Goal: Task Accomplishment & Management: Manage account settings

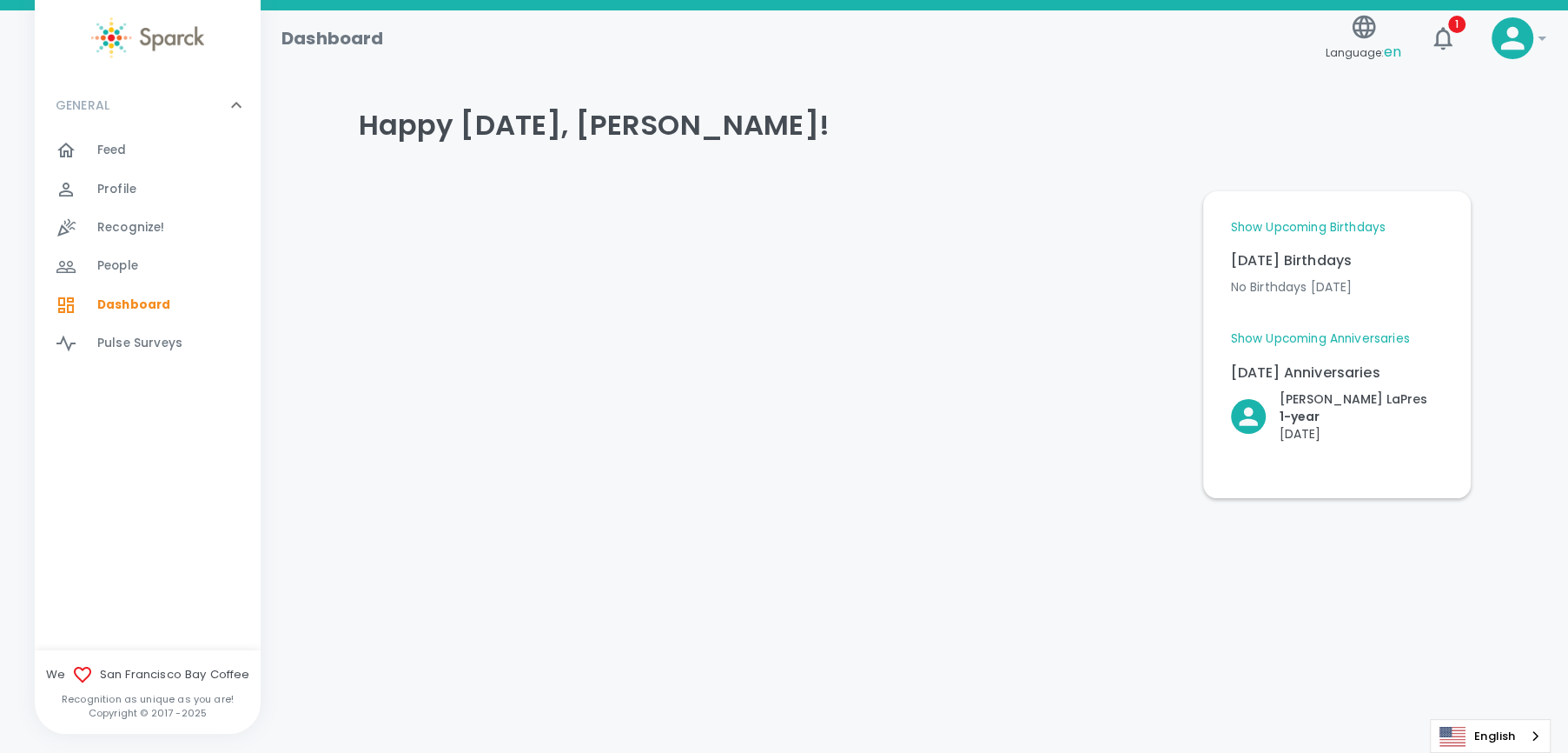
click at [1492, 28] on span "!" at bounding box center [1512, 38] width 42 height 42
click at [1440, 28] on icon "button" at bounding box center [1443, 38] width 28 height 28
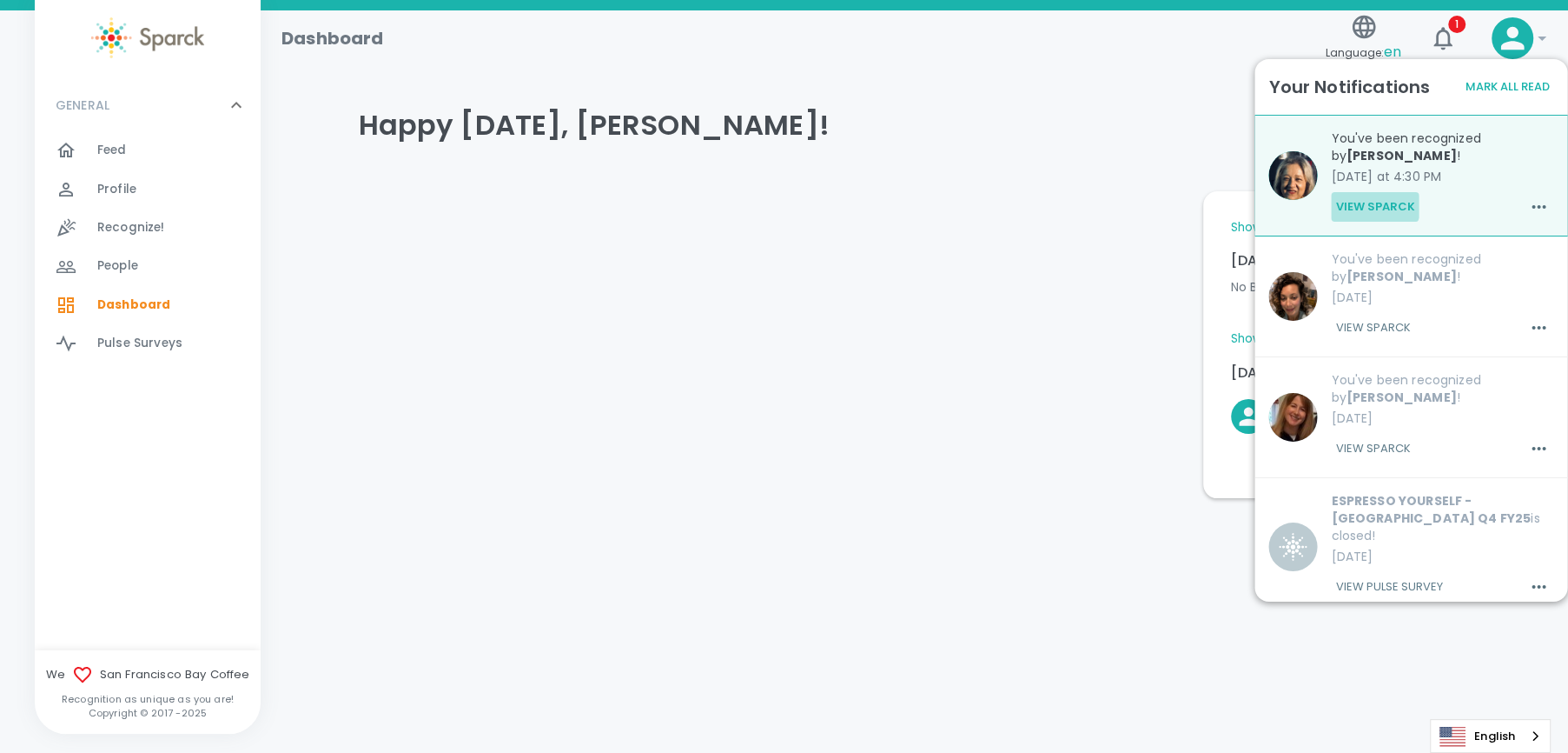
click at [1371, 199] on button "View Sparck" at bounding box center [1374, 207] width 87 height 30
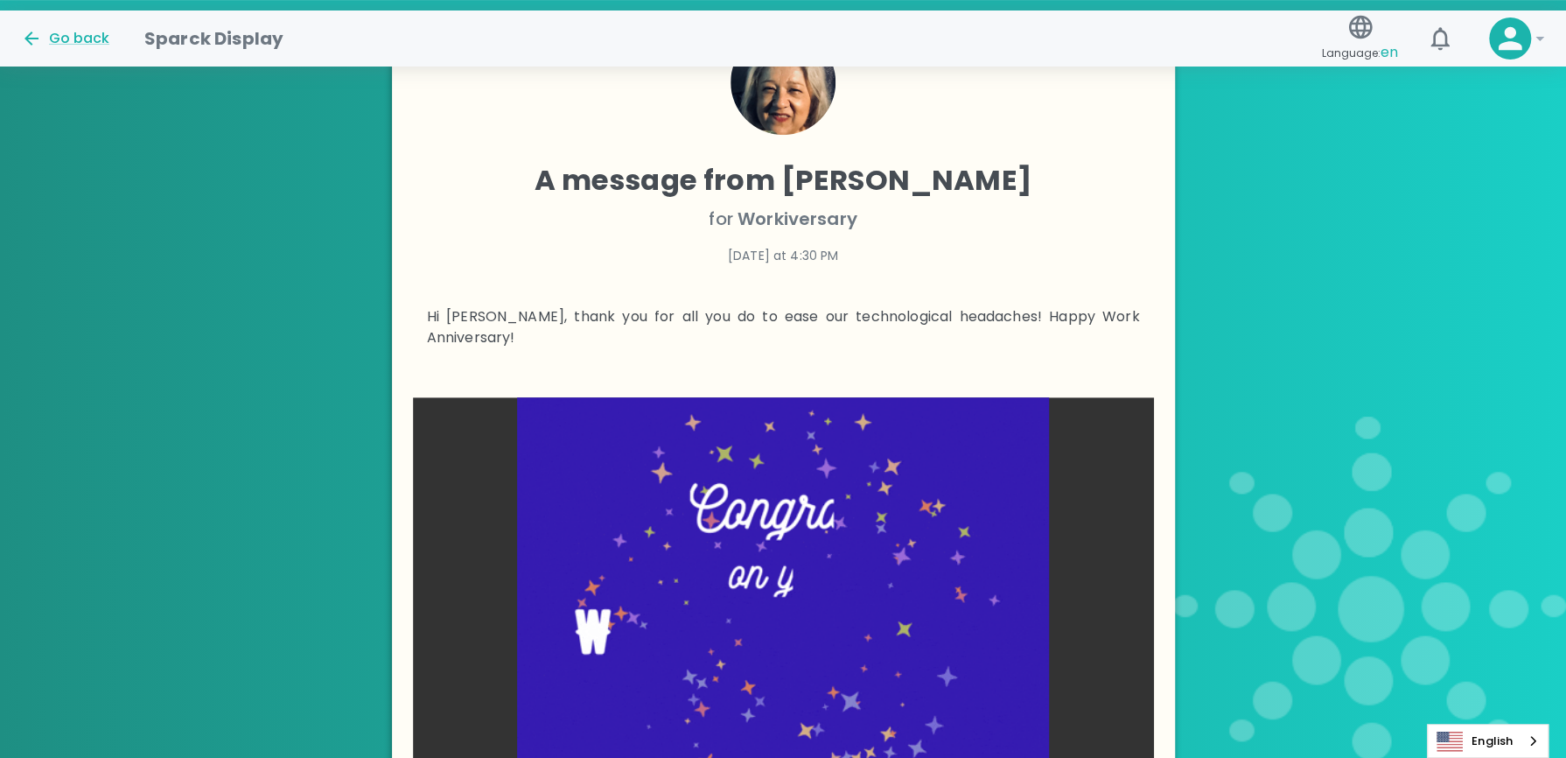
scroll to position [612, 0]
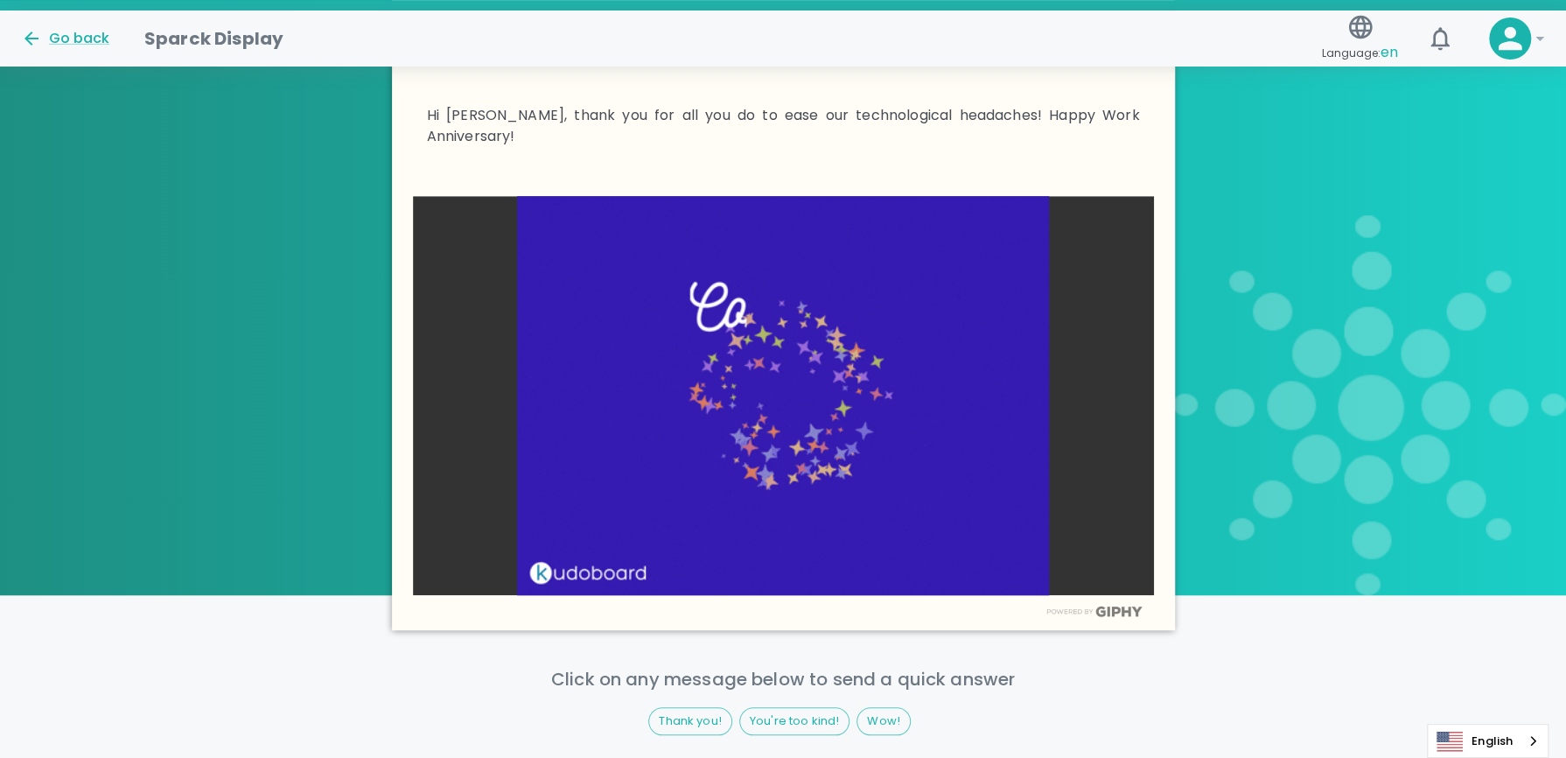
drag, startPoint x: 680, startPoint y: 275, endPoint x: 627, endPoint y: 279, distance: 52.7
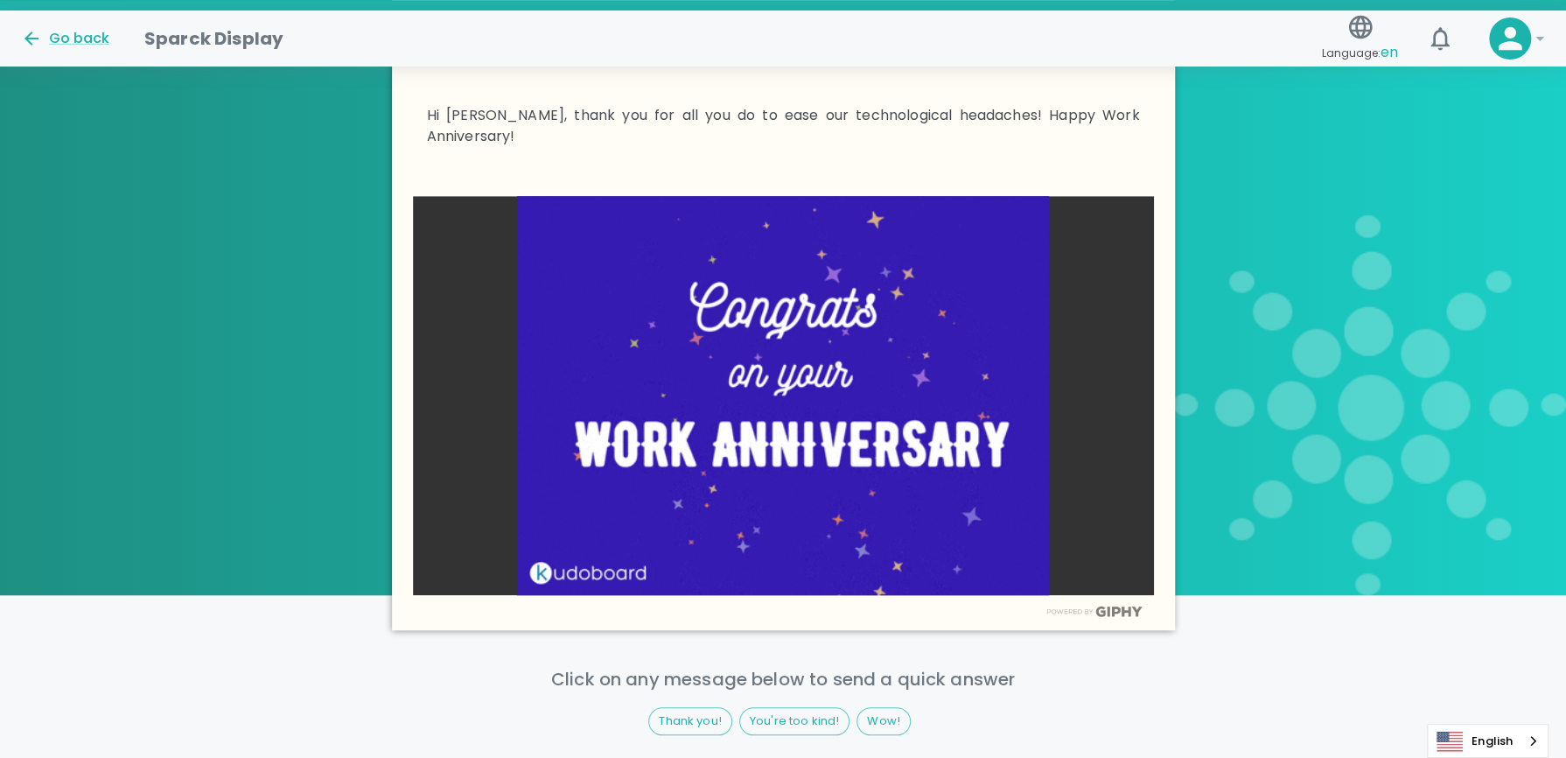
click at [627, 279] on img at bounding box center [783, 395] width 741 height 398
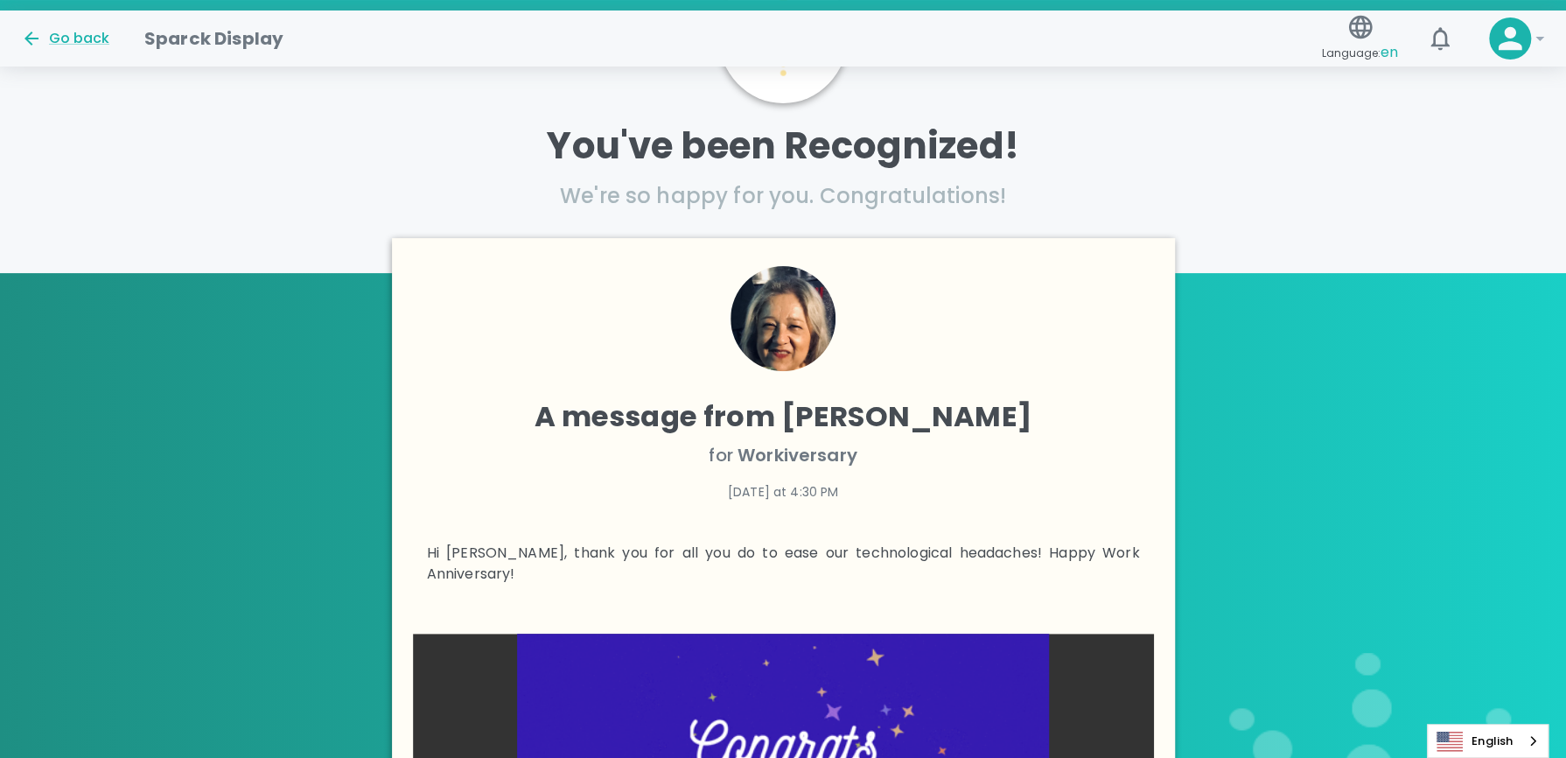
click at [795, 297] on img at bounding box center [783, 318] width 105 height 105
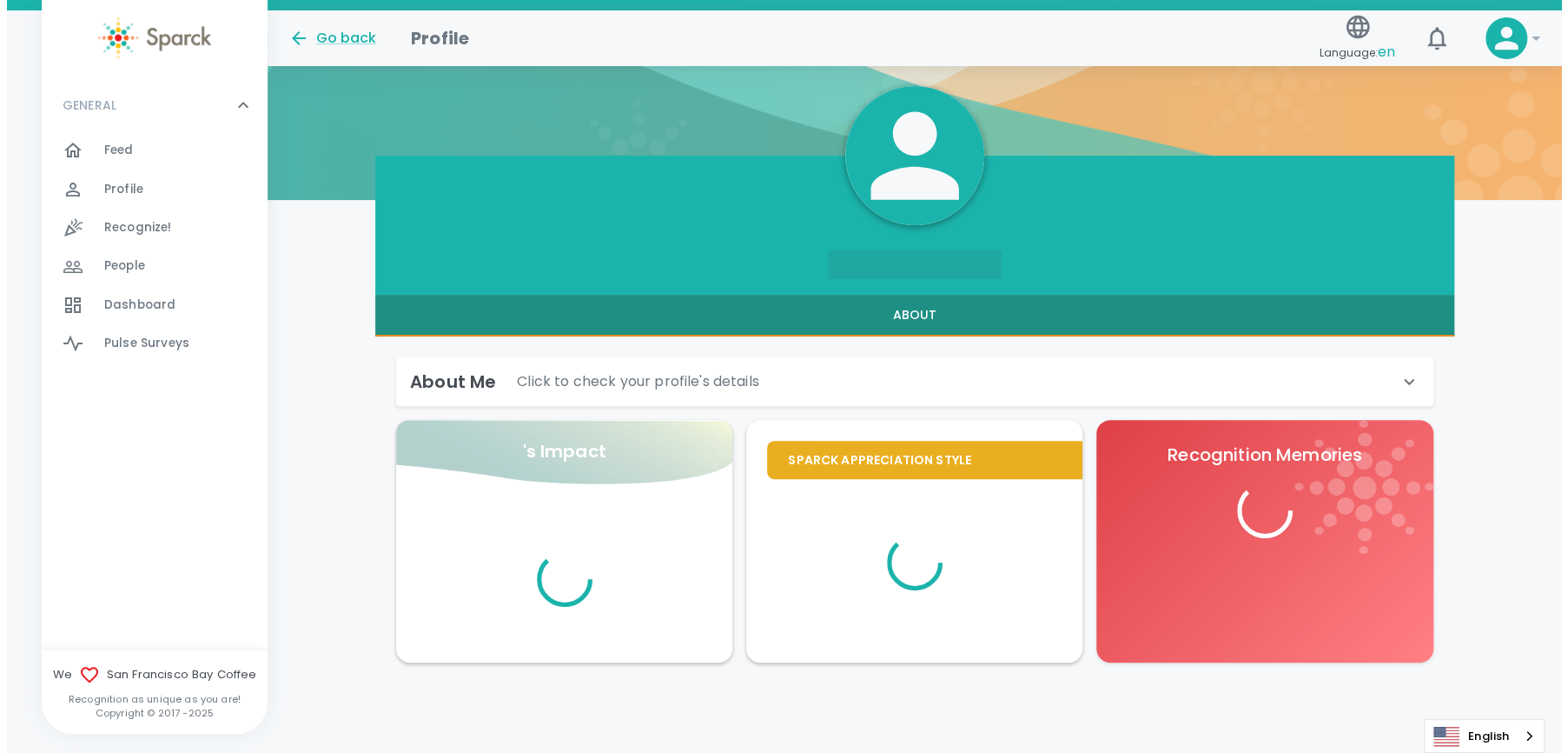
scroll to position [174, 0]
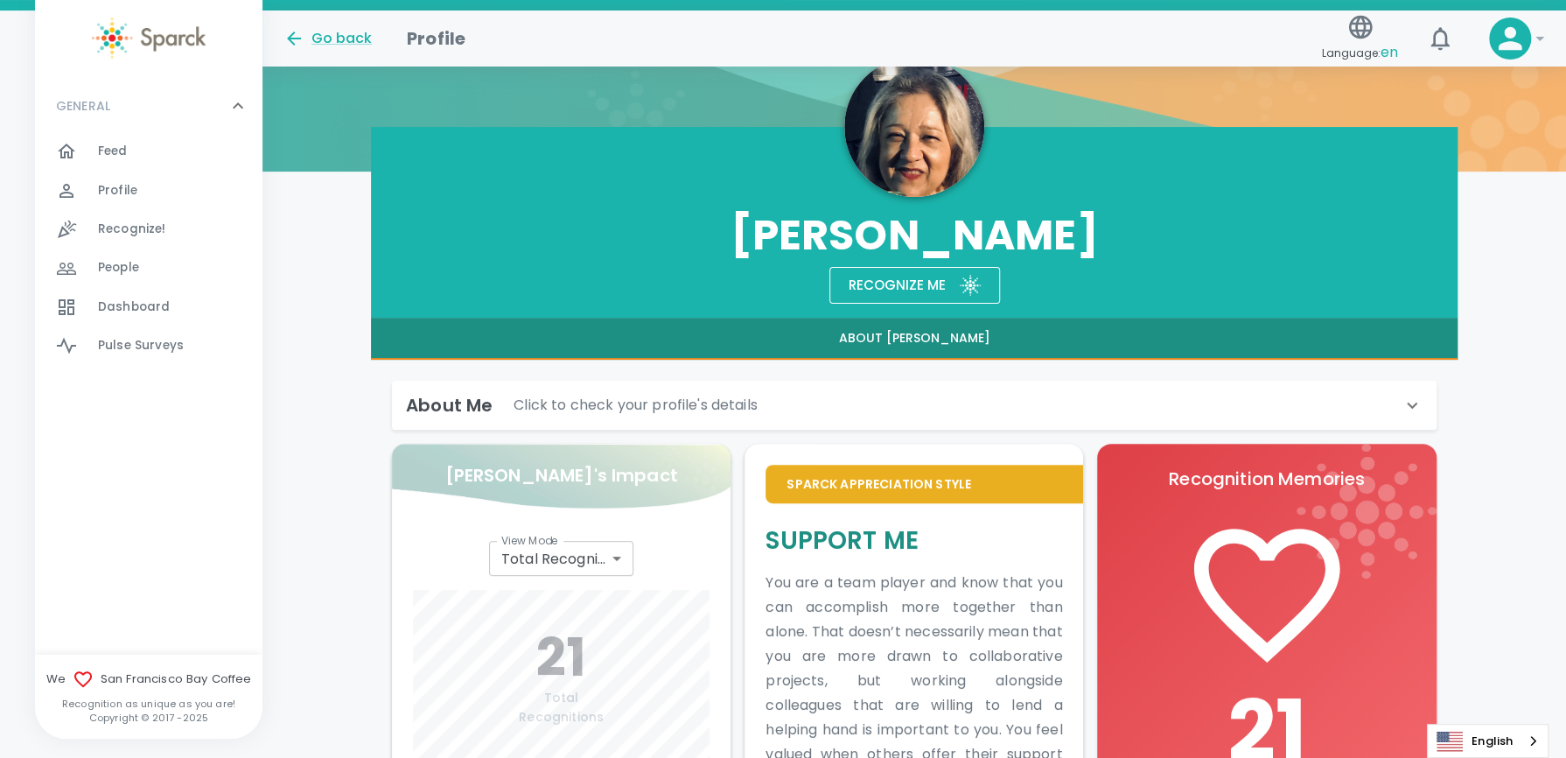
click at [1524, 35] on icon at bounding box center [1510, 38] width 35 height 35
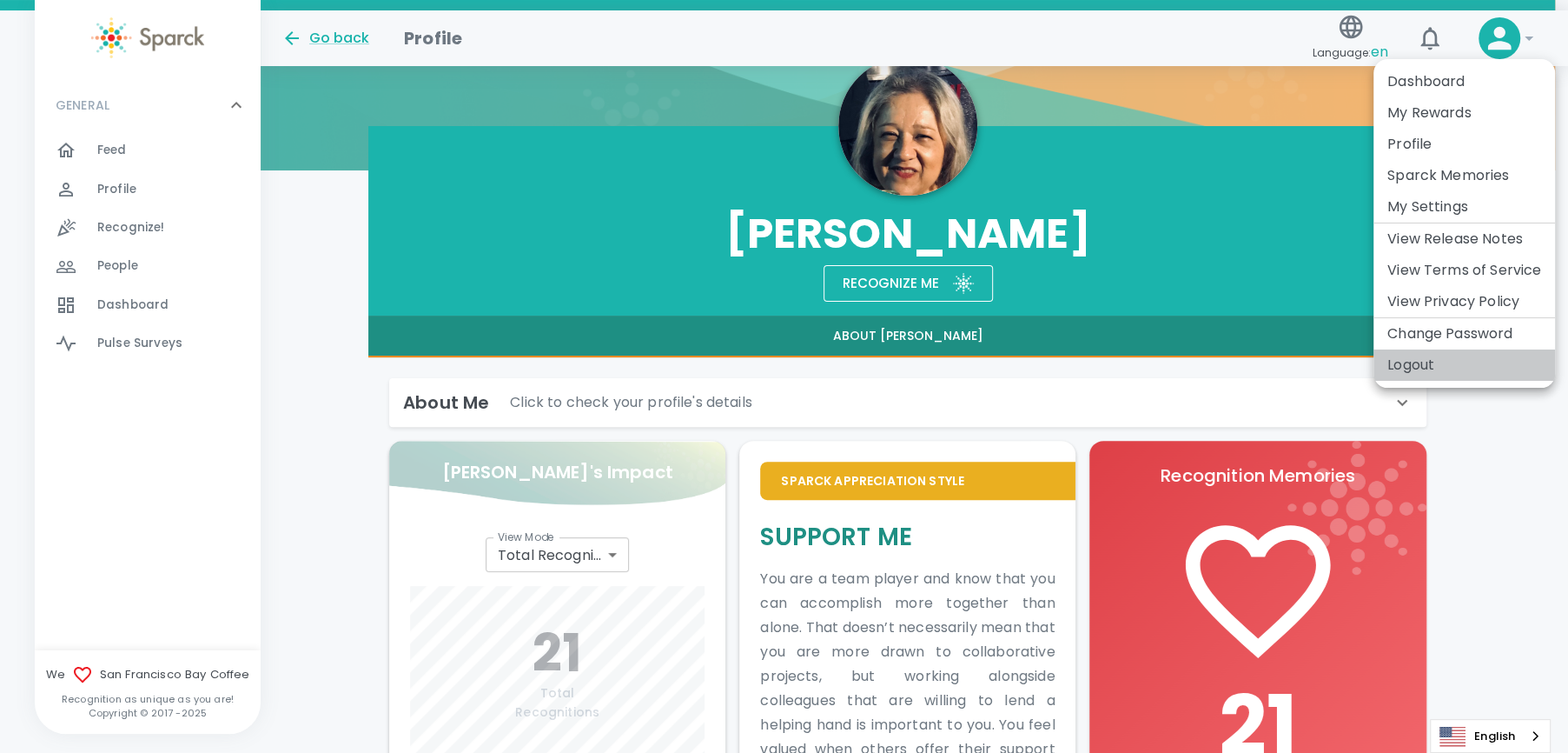
click at [1427, 369] on li "Logout" at bounding box center [1464, 365] width 182 height 31
